Goal: Find contact information: Find contact information

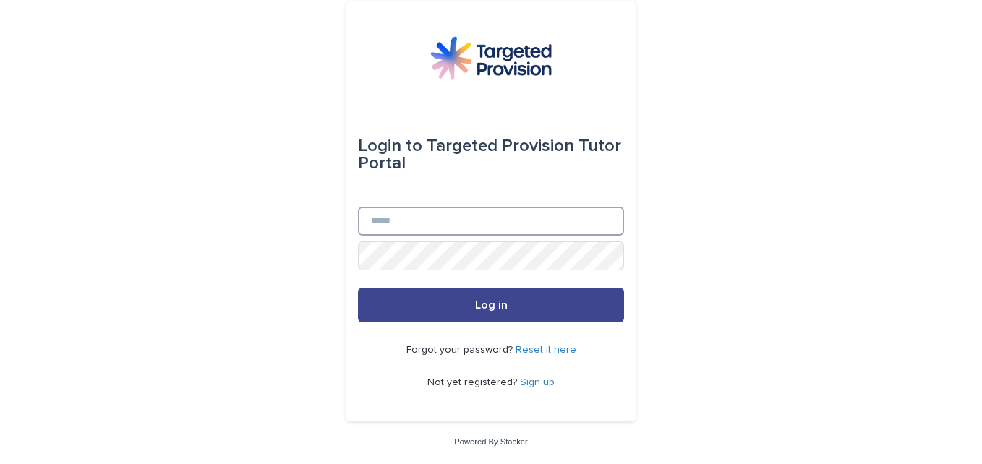
type input "**********"
click at [487, 307] on span "Log in" at bounding box center [491, 305] width 33 height 12
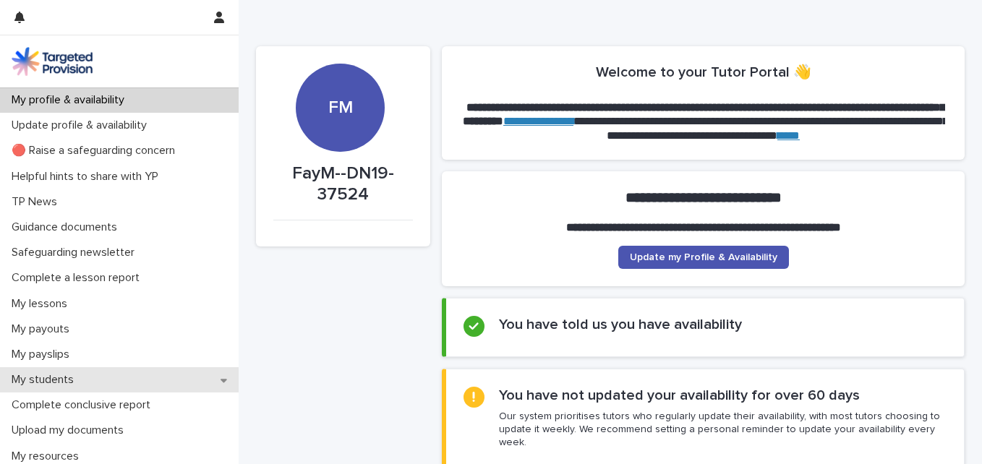
click at [74, 378] on p "My students" at bounding box center [46, 380] width 80 height 14
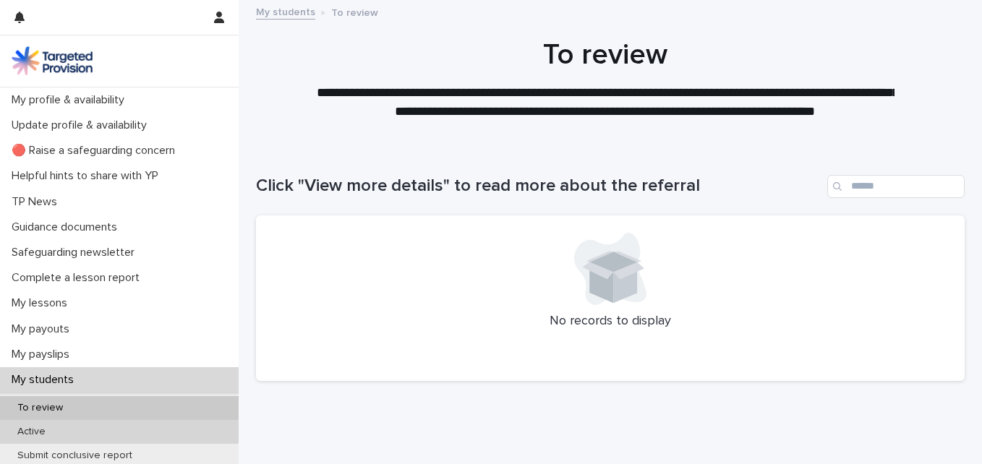
click at [37, 437] on p "Active" at bounding box center [31, 432] width 51 height 12
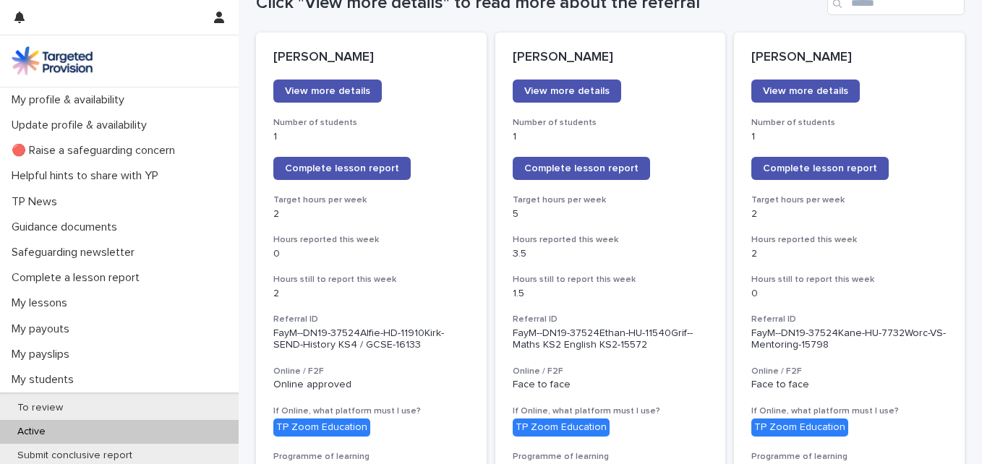
scroll to position [175, 0]
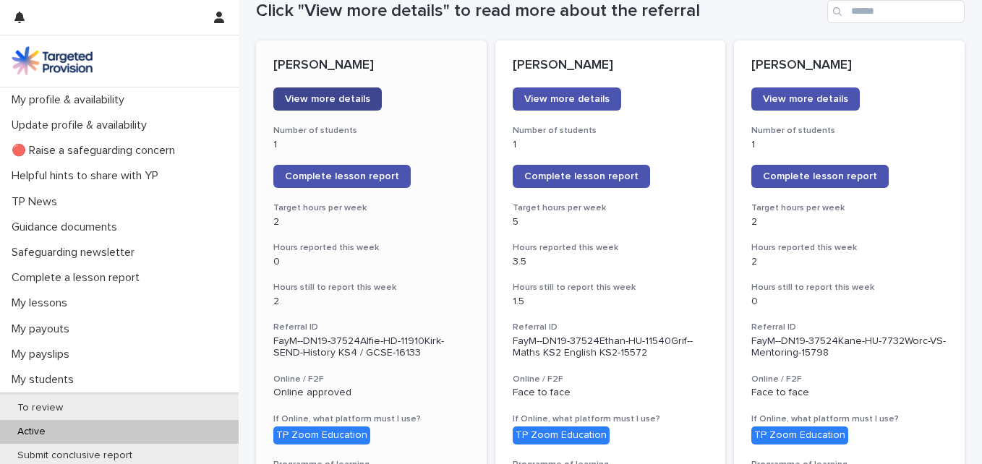
click at [351, 92] on link "View more details" at bounding box center [327, 99] width 108 height 23
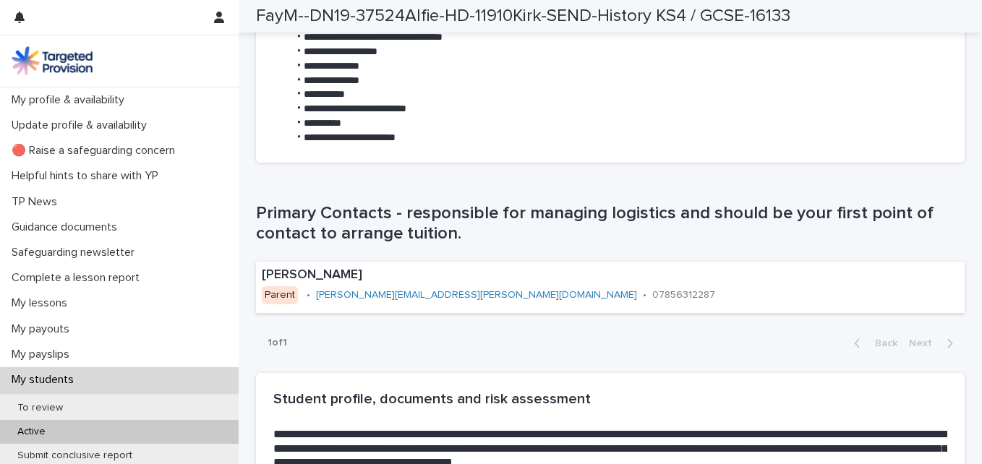
scroll to position [798, 0]
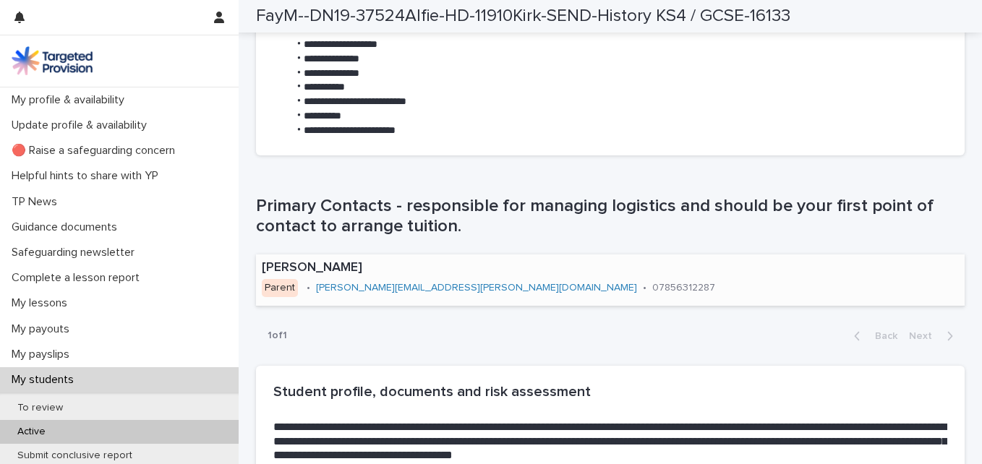
click at [396, 292] on link "[PERSON_NAME][EMAIL_ADDRESS][PERSON_NAME][DOMAIN_NAME]" at bounding box center [476, 288] width 321 height 10
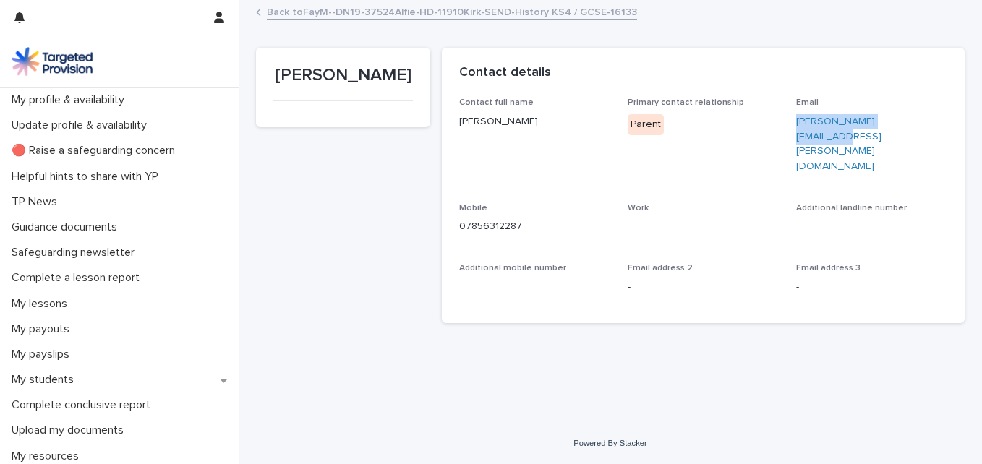
drag, startPoint x: 910, startPoint y: 118, endPoint x: 788, endPoint y: 114, distance: 121.6
click at [788, 114] on div "Contact full name [PERSON_NAME] Primary contact relationship Parent Email [PERS…" at bounding box center [703, 202] width 488 height 208
copy link "[PERSON_NAME][EMAIL_ADDRESS][PERSON_NAME][DOMAIN_NAME]"
